Goal: Transaction & Acquisition: Purchase product/service

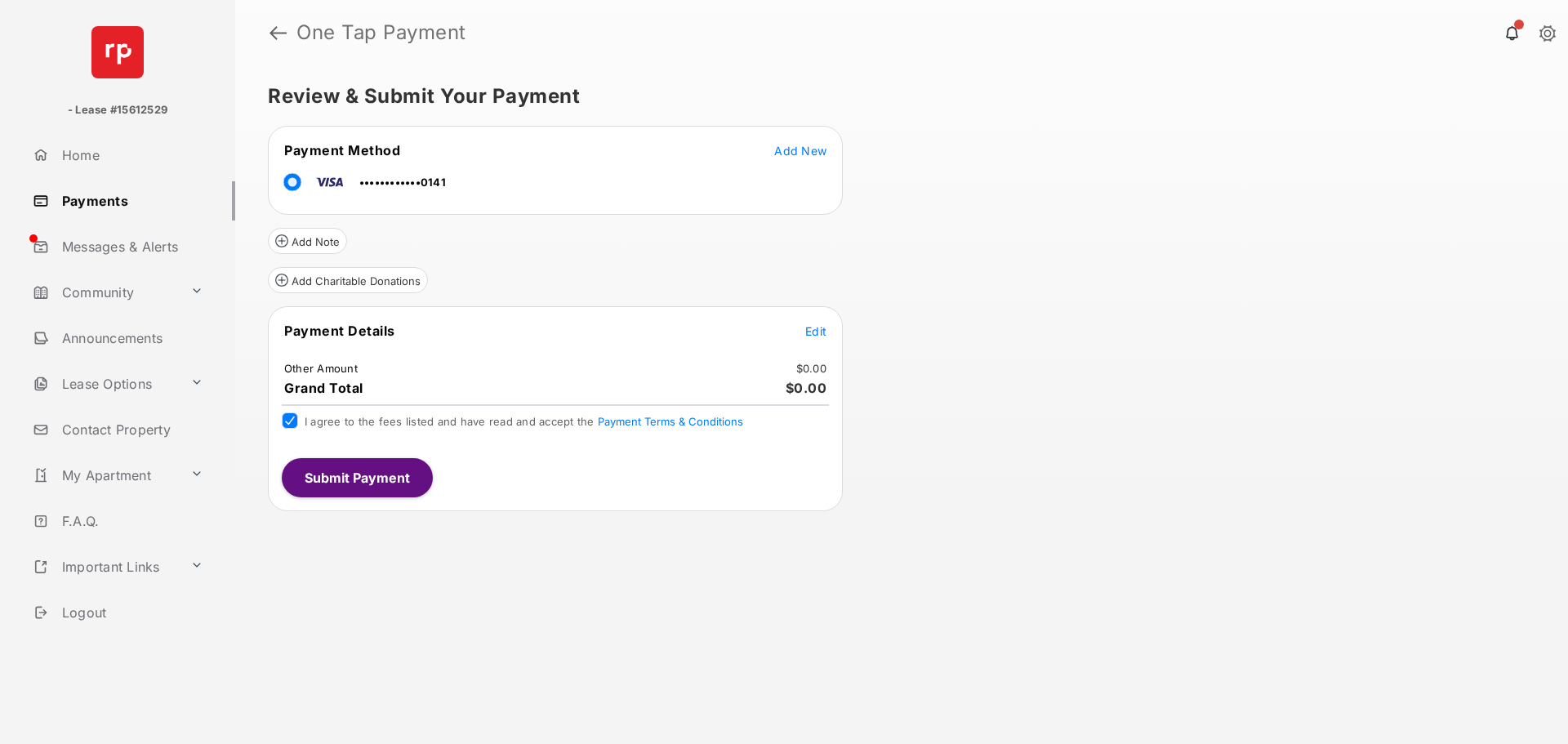
click at [826, 332] on span "Edit" at bounding box center [816, 331] width 21 height 14
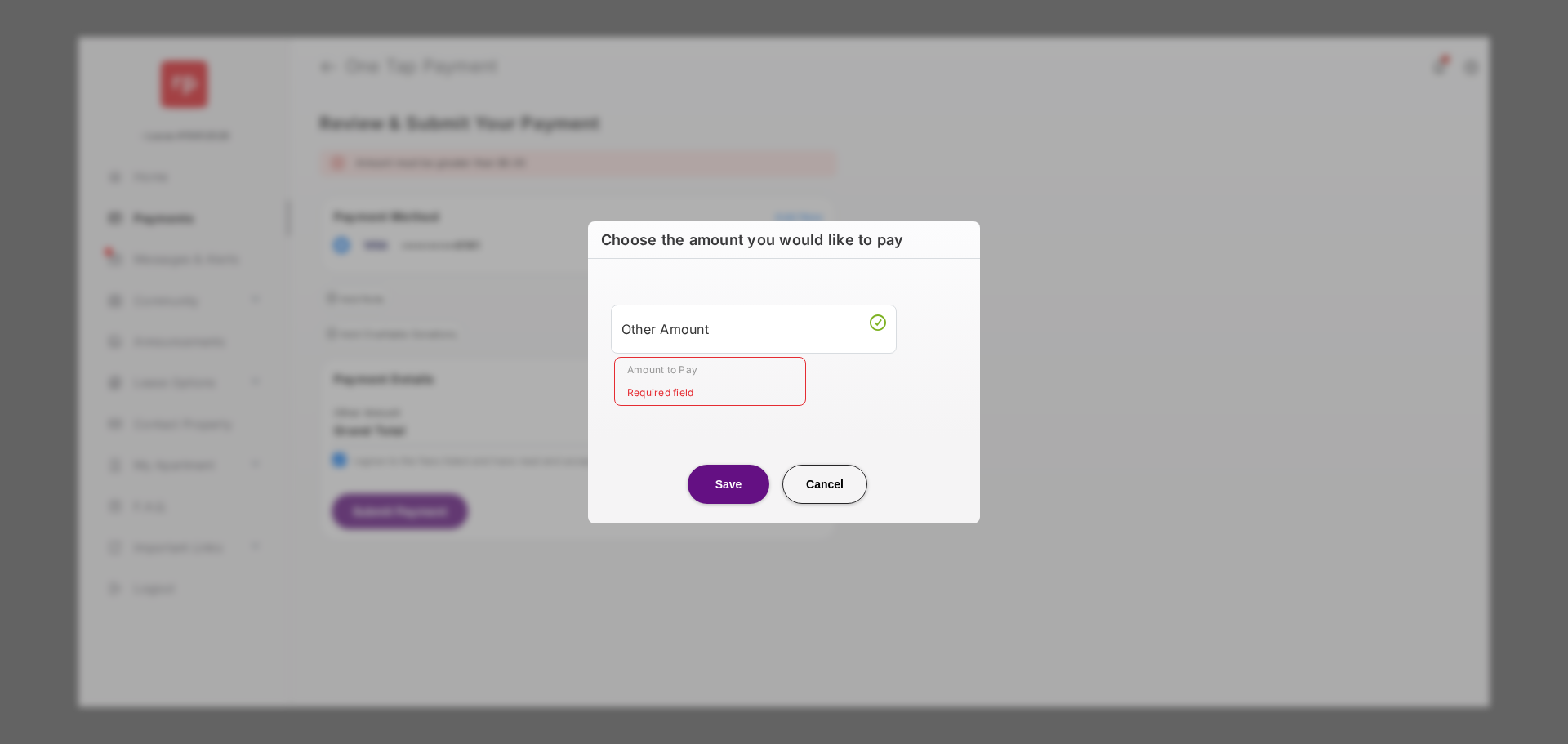
click at [719, 373] on input "Amount to Pay" at bounding box center [711, 382] width 192 height 49
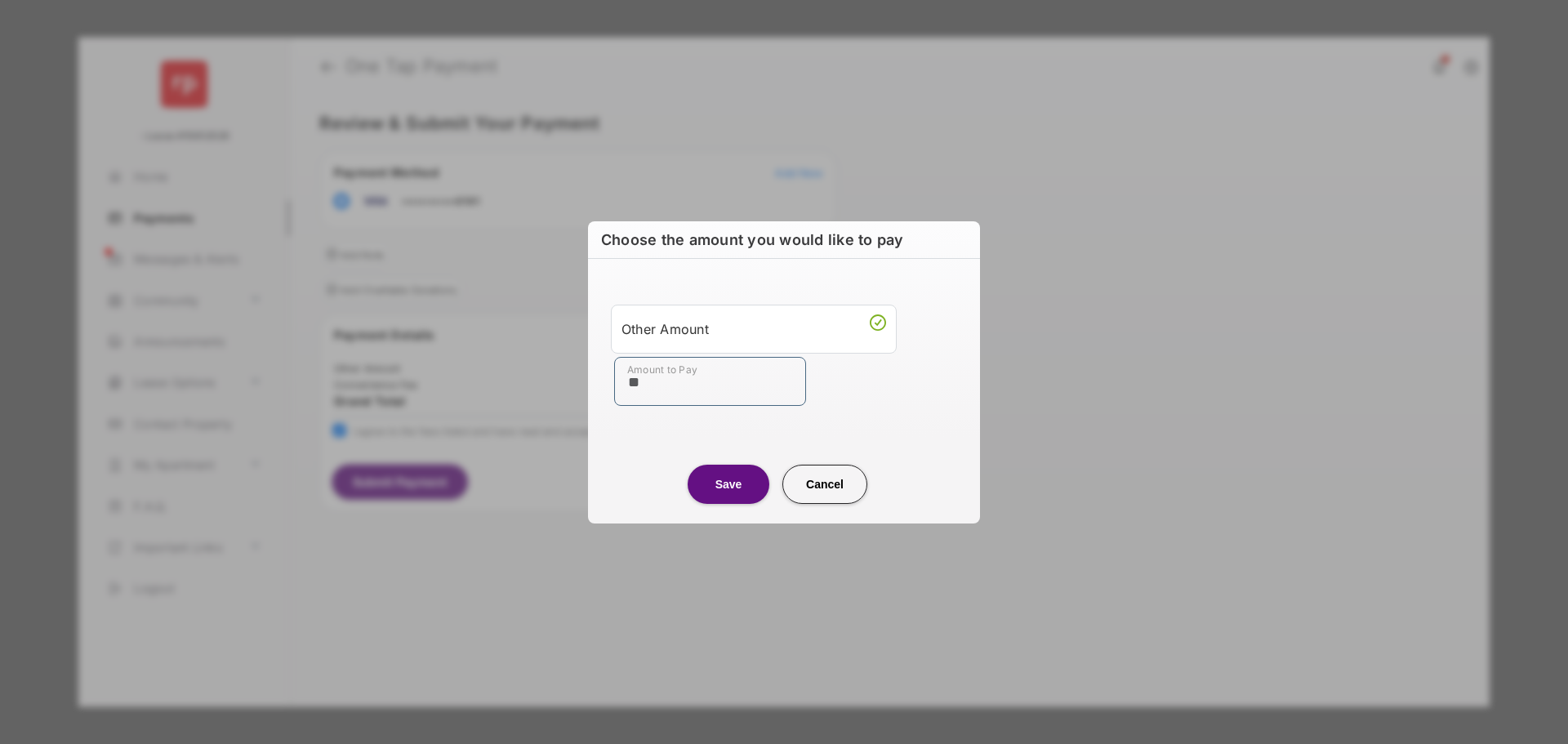
type input "**"
drag, startPoint x: 654, startPoint y: 474, endPoint x: 660, endPoint y: 466, distance: 10.0
click at [656, 470] on center "Save Cancel" at bounding box center [784, 478] width 353 height 52
click at [717, 477] on button "Save" at bounding box center [729, 484] width 82 height 39
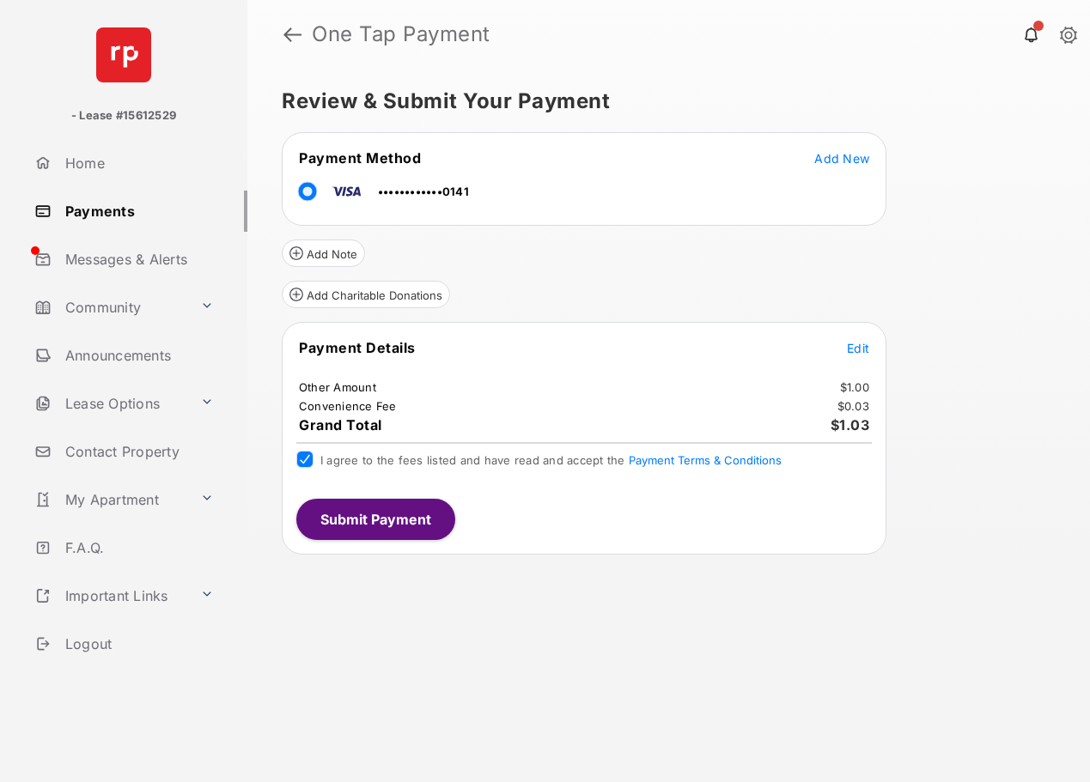
click at [347, 519] on button "Submit Payment" at bounding box center [375, 519] width 159 height 41
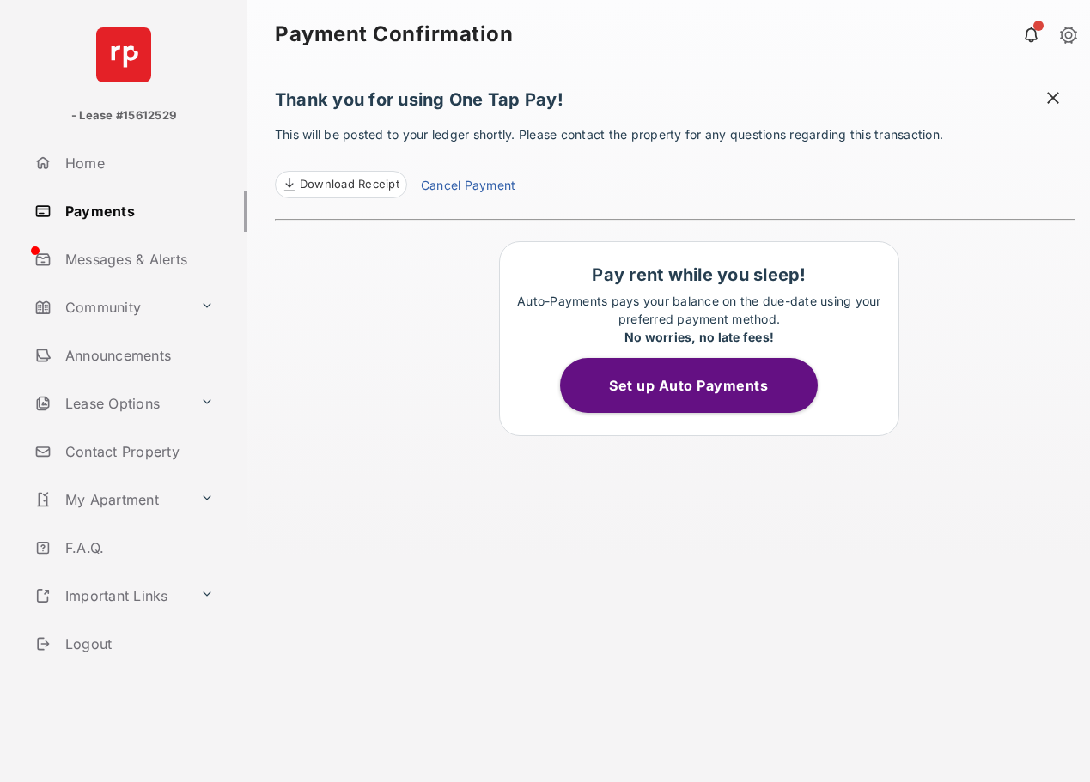
click at [1045, 100] on span at bounding box center [1052, 99] width 17 height 21
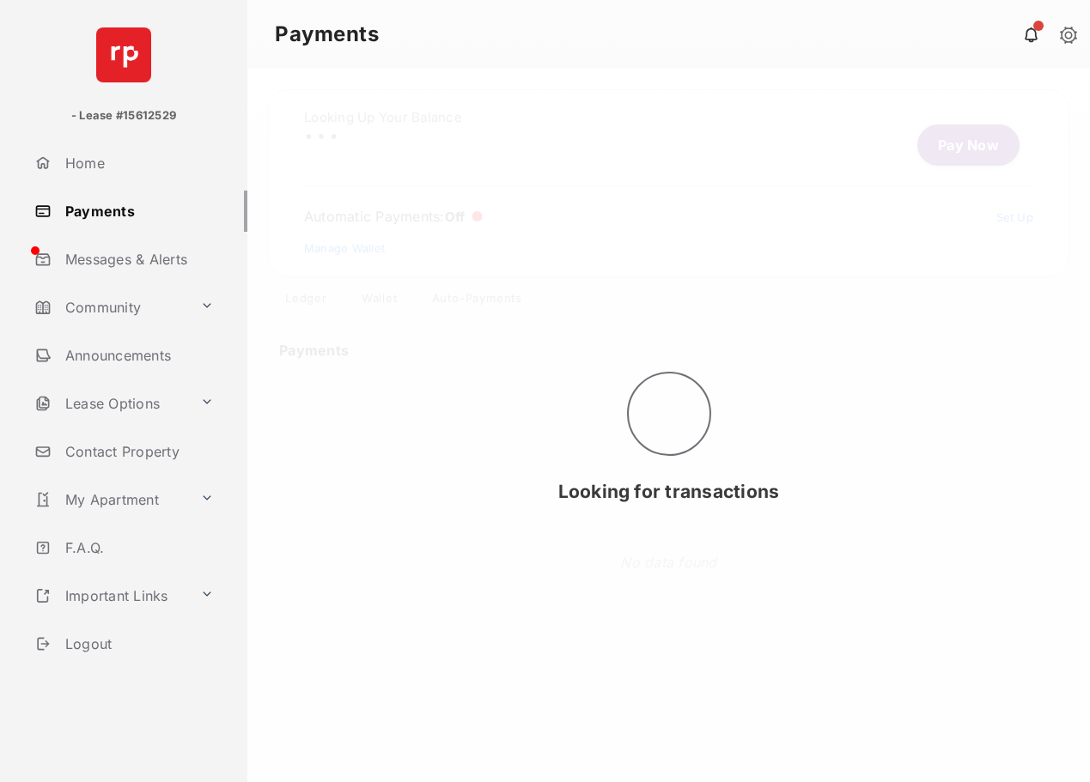
click at [965, 149] on div "Looking for transactions" at bounding box center [668, 425] width 842 height 713
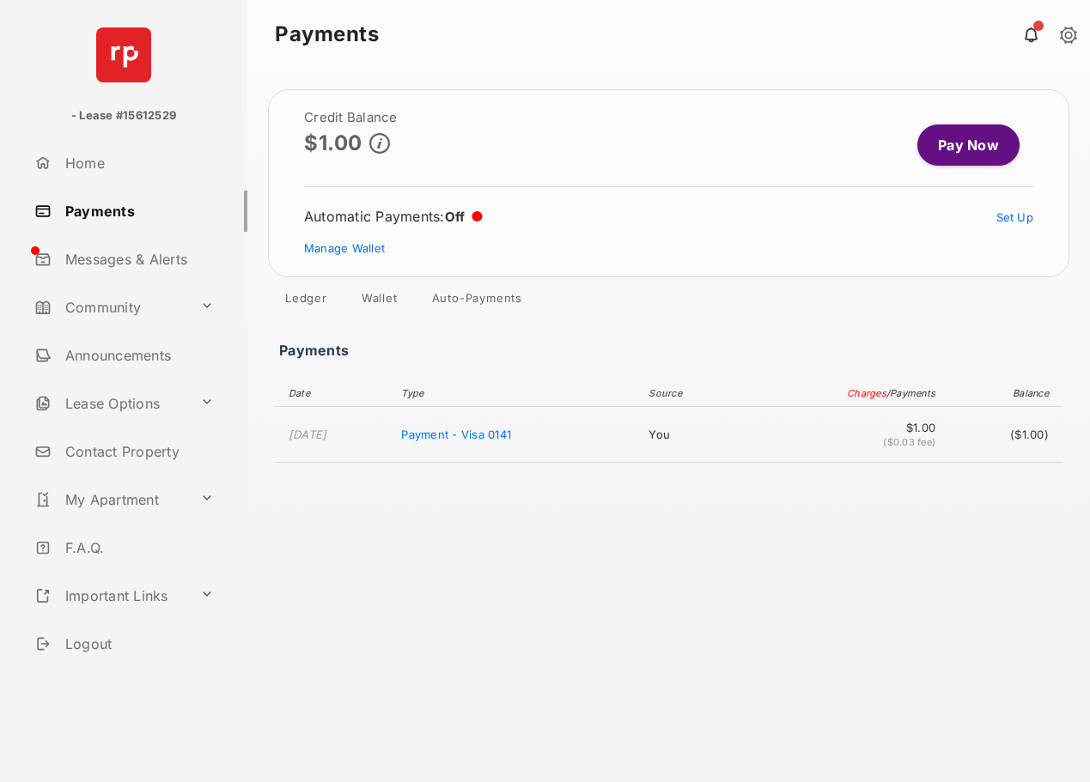
click at [116, 218] on link "Payments" at bounding box center [137, 211] width 220 height 41
click at [376, 295] on link "Wallet" at bounding box center [380, 301] width 64 height 21
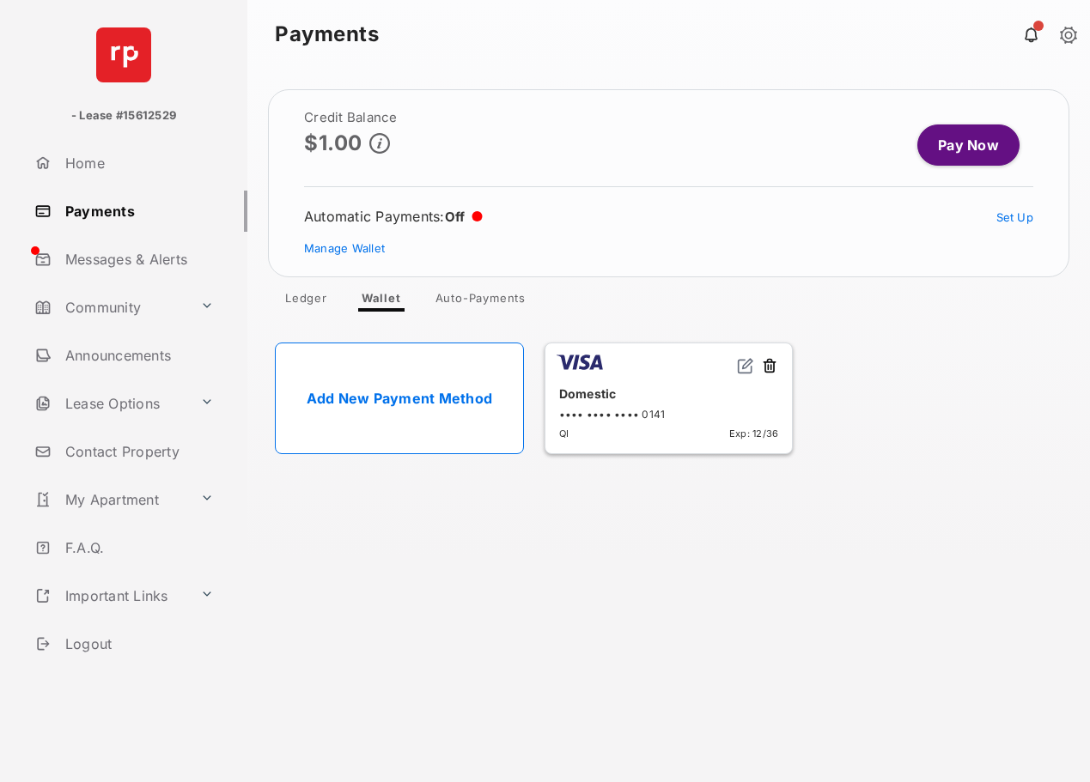
click at [767, 368] on button at bounding box center [769, 367] width 17 height 20
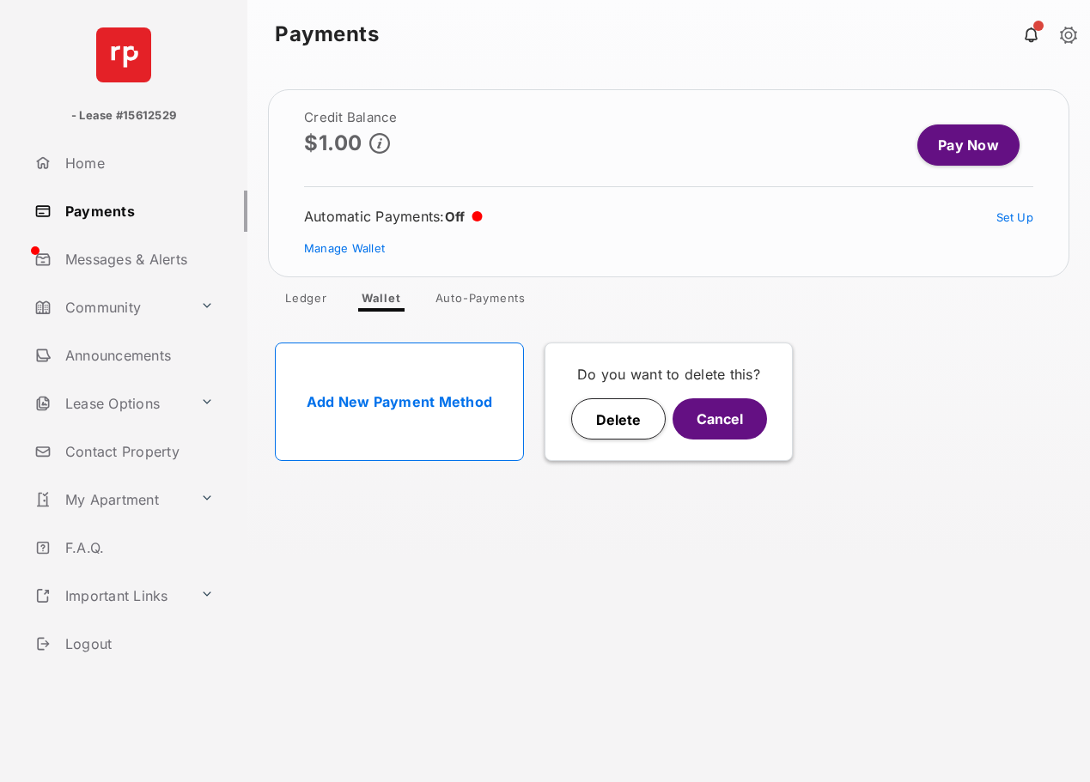
click at [628, 427] on button "Delete" at bounding box center [618, 418] width 94 height 41
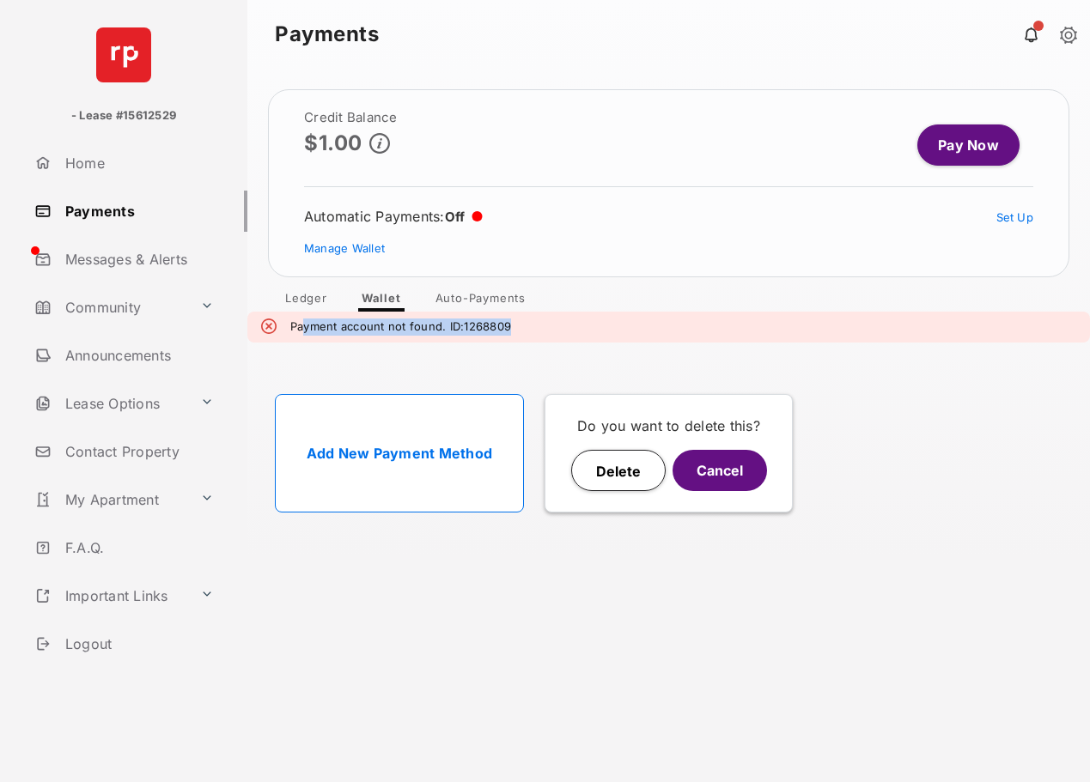
drag, startPoint x: 549, startPoint y: 332, endPoint x: 303, endPoint y: 331, distance: 245.6
click at [303, 331] on div "Payment account not found. ID:1268809" at bounding box center [668, 327] width 842 height 31
click at [303, 331] on em "Payment account not found. ID:1268809" at bounding box center [400, 327] width 221 height 17
drag, startPoint x: 303, startPoint y: 331, endPoint x: 490, endPoint y: 331, distance: 187.2
click at [490, 331] on em "Payment account not found. ID:1268809" at bounding box center [400, 327] width 221 height 17
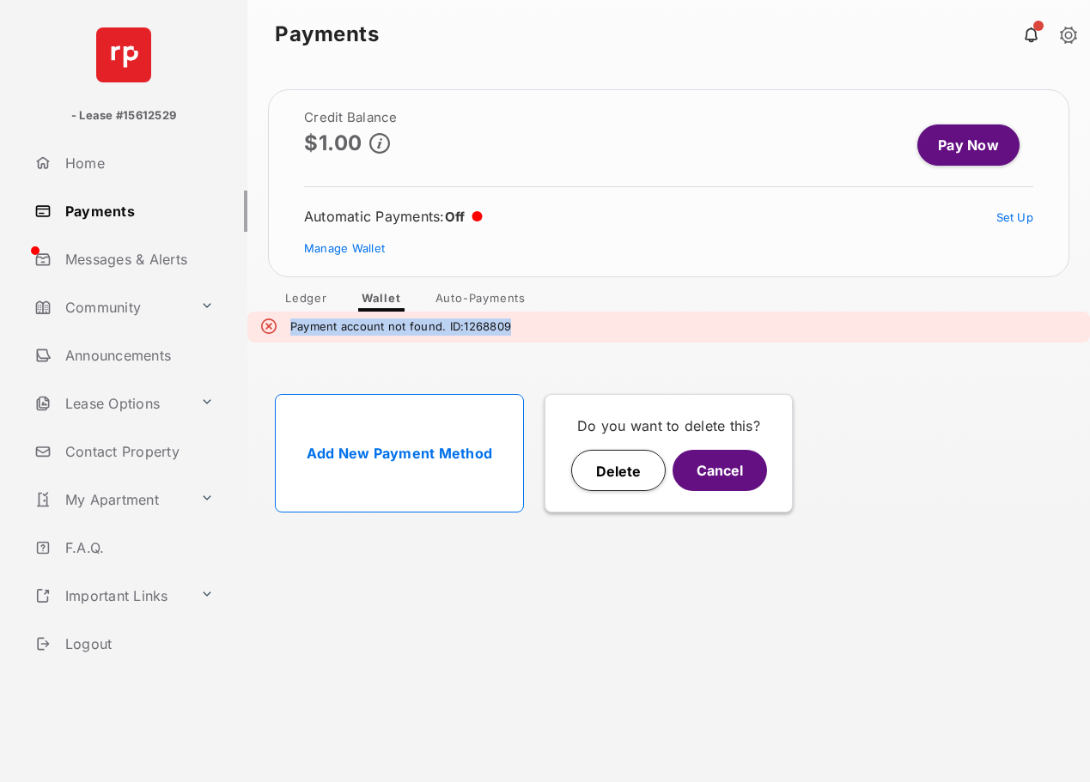
click at [490, 331] on em "Payment account not found. ID:1268809" at bounding box center [400, 327] width 221 height 17
drag, startPoint x: 490, startPoint y: 331, endPoint x: 321, endPoint y: 322, distance: 169.4
click at [321, 322] on em "Payment account not found. ID:1268809" at bounding box center [400, 327] width 221 height 17
drag, startPoint x: 321, startPoint y: 322, endPoint x: 515, endPoint y: 327, distance: 194.1
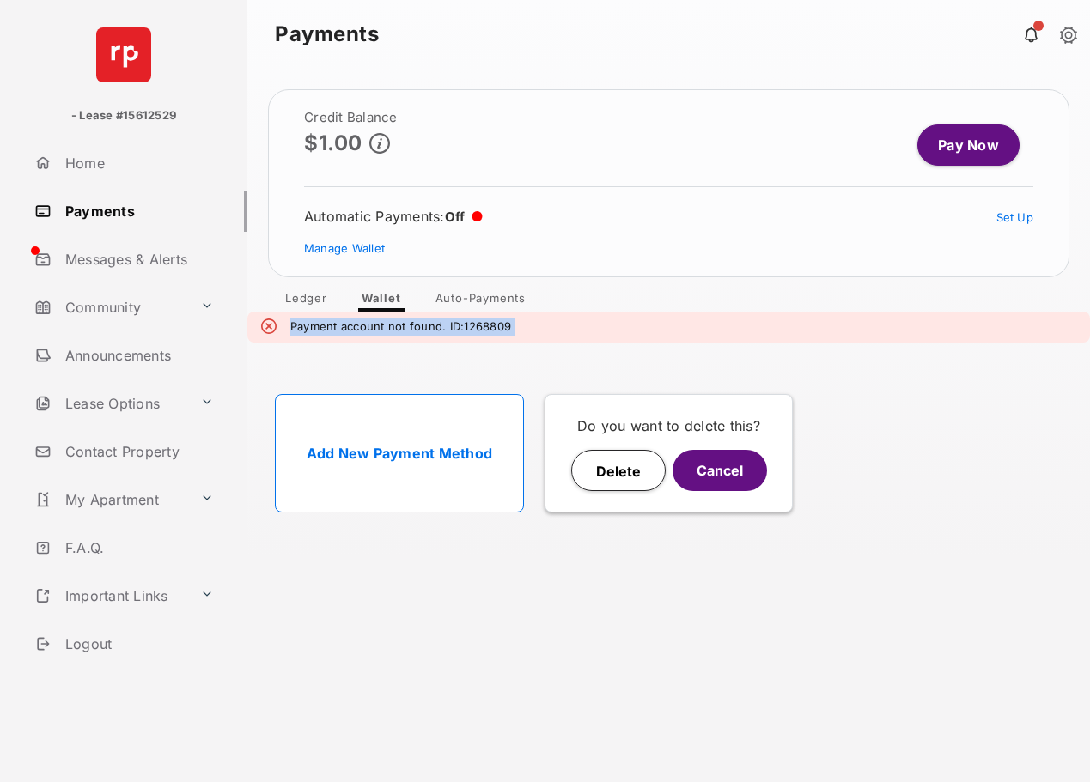
click at [515, 327] on div "Payment account not found. ID:1268809" at bounding box center [668, 327] width 842 height 31
drag, startPoint x: 515, startPoint y: 327, endPoint x: 309, endPoint y: 325, distance: 206.1
click at [309, 325] on div "Payment account not found. ID:1268809" at bounding box center [668, 327] width 842 height 31
click at [309, 325] on em "Payment account not found. ID:1268809" at bounding box center [400, 327] width 221 height 17
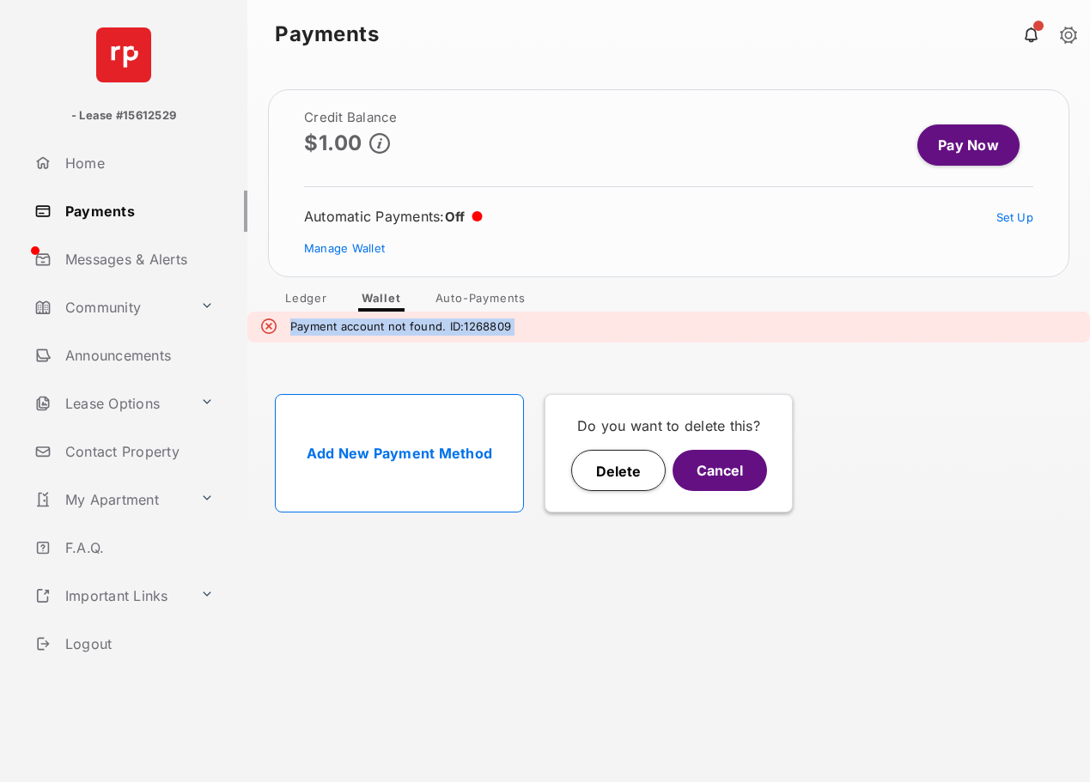
drag, startPoint x: 309, startPoint y: 325, endPoint x: 515, endPoint y: 330, distance: 206.1
click at [515, 330] on div "Payment account not found. ID:1268809" at bounding box center [668, 327] width 842 height 31
click at [516, 330] on div "Payment account not found. ID:1268809" at bounding box center [668, 327] width 842 height 31
drag, startPoint x: 516, startPoint y: 330, endPoint x: 299, endPoint y: 326, distance: 217.2
click at [299, 326] on div "Payment account not found. ID:1268809" at bounding box center [668, 327] width 842 height 31
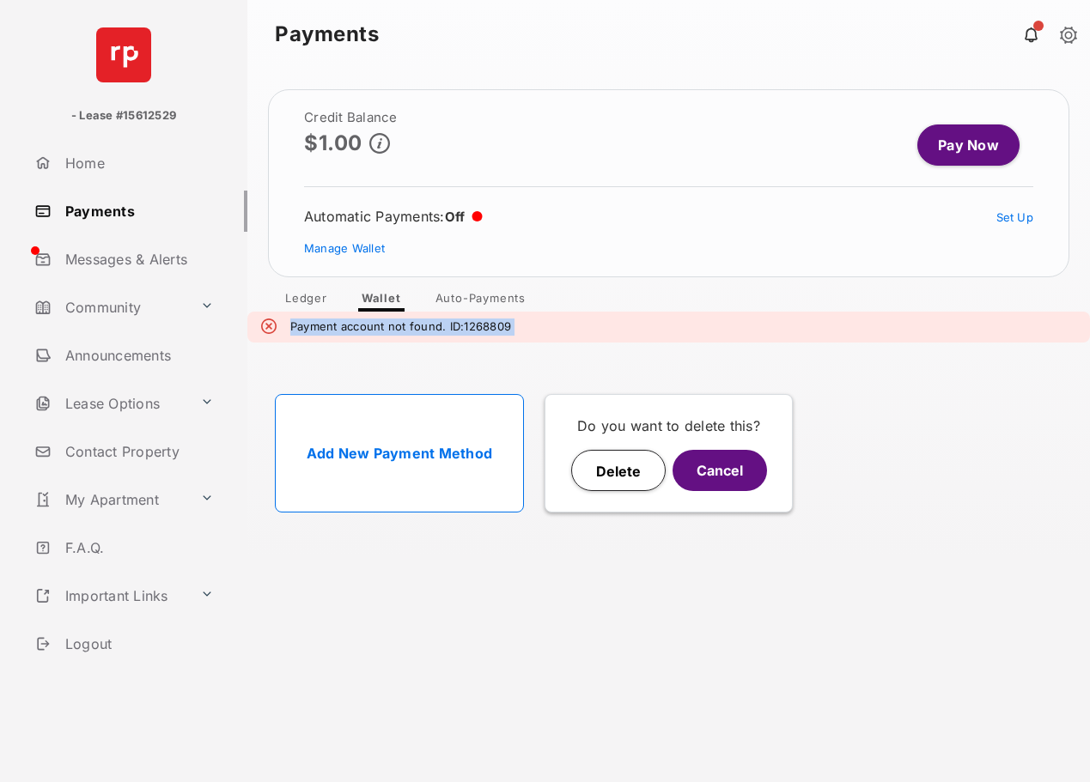
click at [299, 326] on em "Payment account not found. ID:1268809" at bounding box center [400, 327] width 221 height 17
drag, startPoint x: 299, startPoint y: 326, endPoint x: 550, endPoint y: 325, distance: 251.6
click at [550, 325] on div "Payment account not found. ID:1268809" at bounding box center [668, 327] width 842 height 31
click at [640, 452] on button "Delete" at bounding box center [618, 470] width 94 height 41
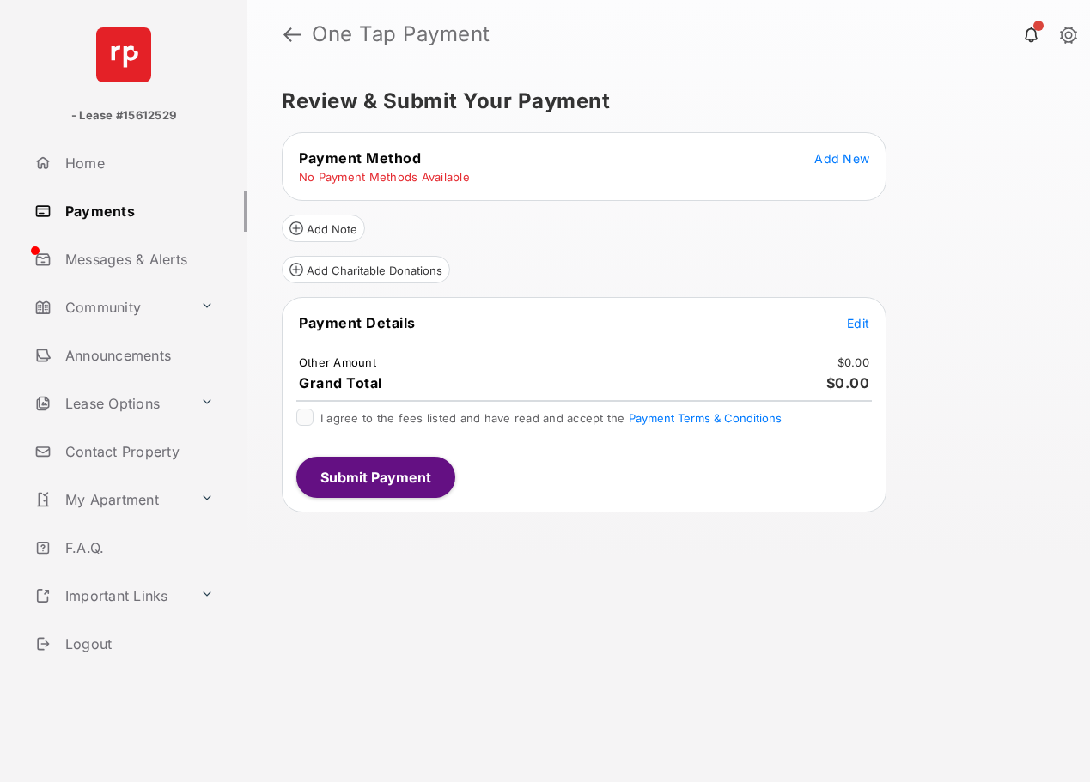
click at [847, 322] on span "Edit" at bounding box center [858, 323] width 22 height 15
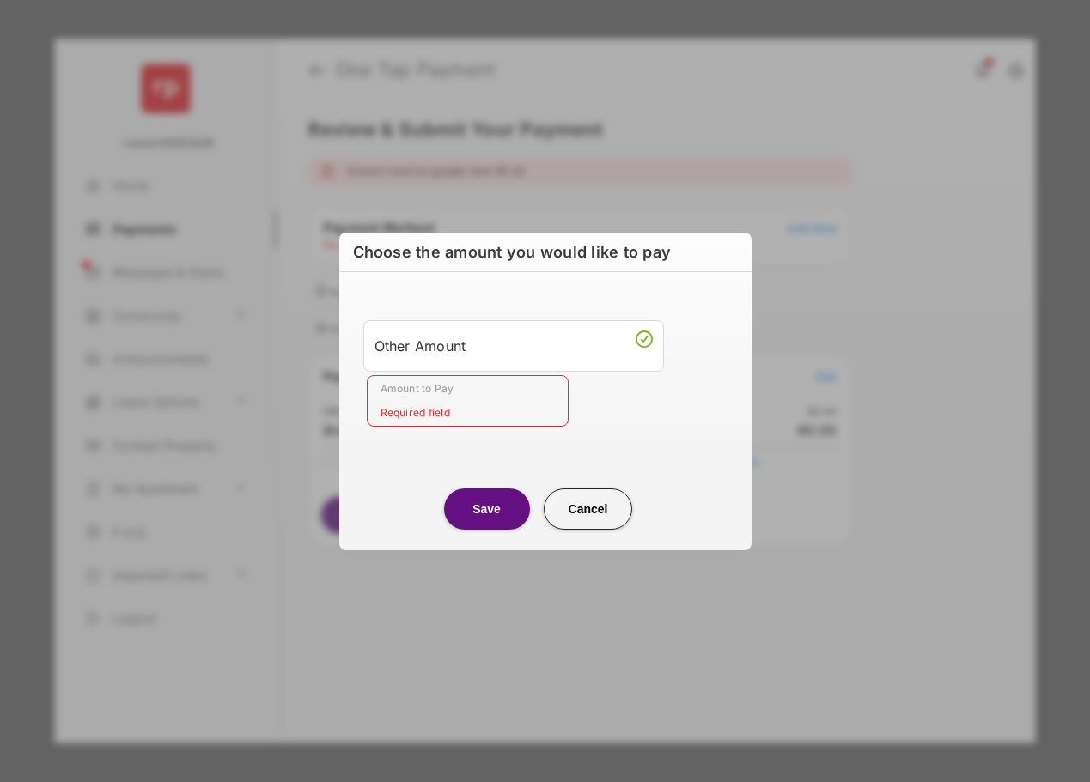
click at [447, 409] on input "Amount to Pay" at bounding box center [468, 401] width 202 height 52
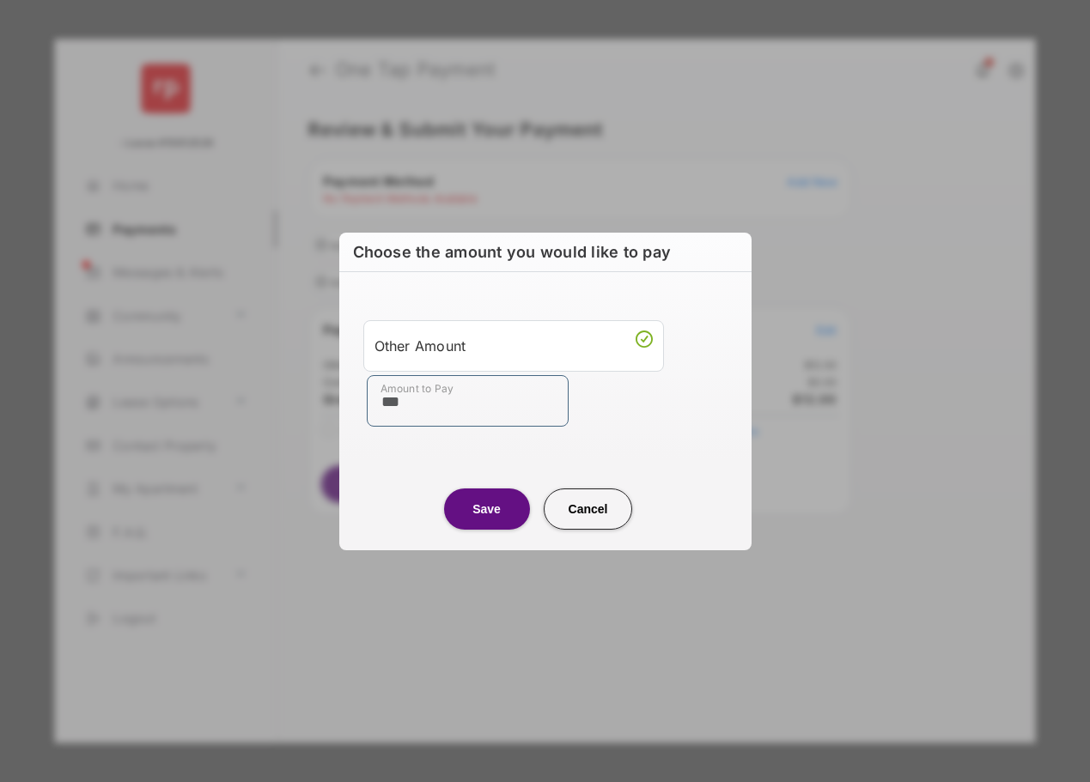
type input "***"
click at [498, 507] on button "Save" at bounding box center [487, 509] width 86 height 41
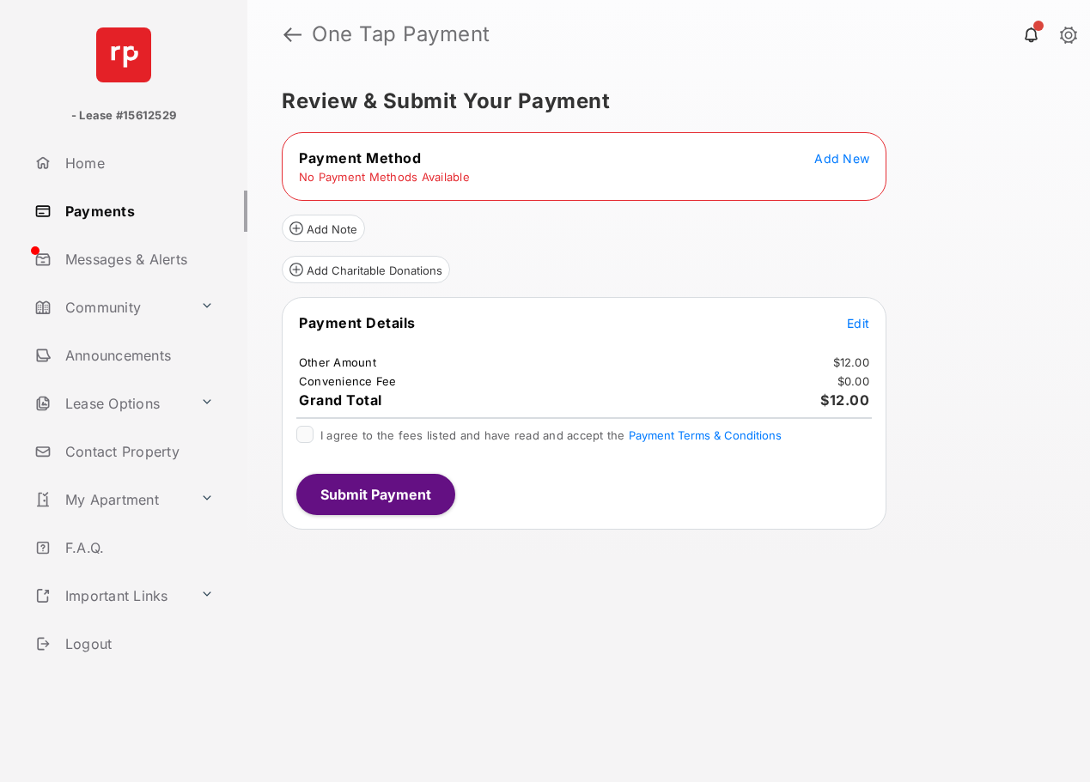
click at [830, 153] on span "Add New" at bounding box center [841, 158] width 55 height 15
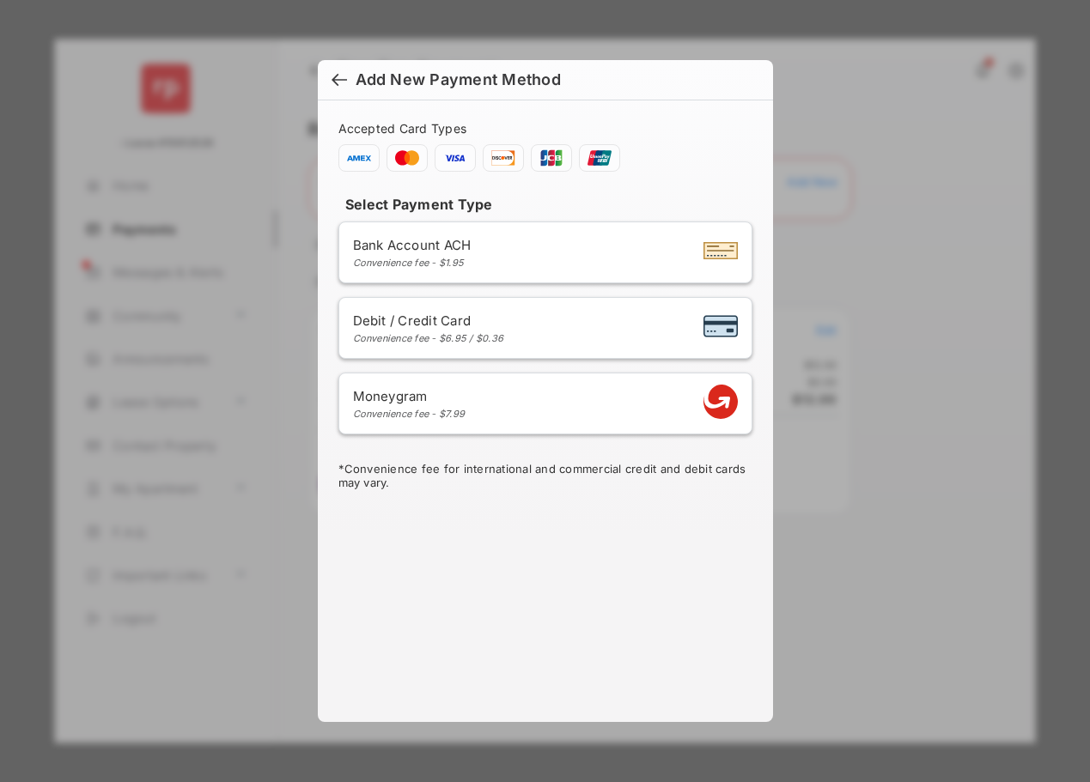
click at [549, 327] on div "Debit / Credit Card Convenience fee - $6.95 / $0.36" at bounding box center [545, 328] width 385 height 33
select select "**"
